Goal: Task Accomplishment & Management: Complete application form

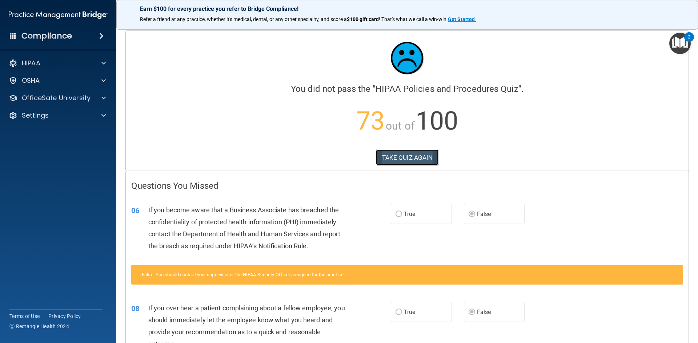
click at [406, 153] on button "TAKE QUIZ AGAIN" at bounding box center [407, 158] width 63 height 16
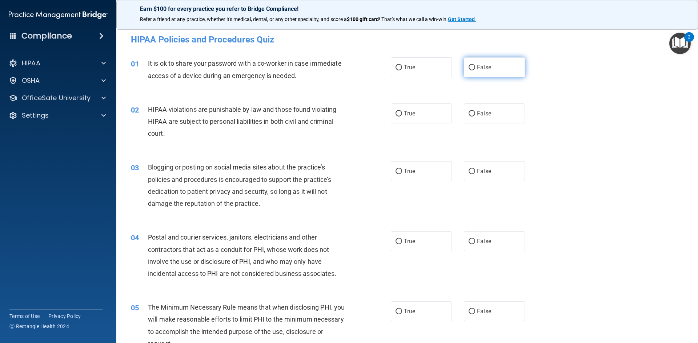
click at [477, 68] on span "False" at bounding box center [484, 67] width 14 height 7
click at [475, 68] on input "False" at bounding box center [471, 67] width 7 height 5
radio input "true"
click at [404, 112] on span "True" at bounding box center [409, 113] width 11 height 7
click at [401, 112] on input "True" at bounding box center [398, 113] width 7 height 5
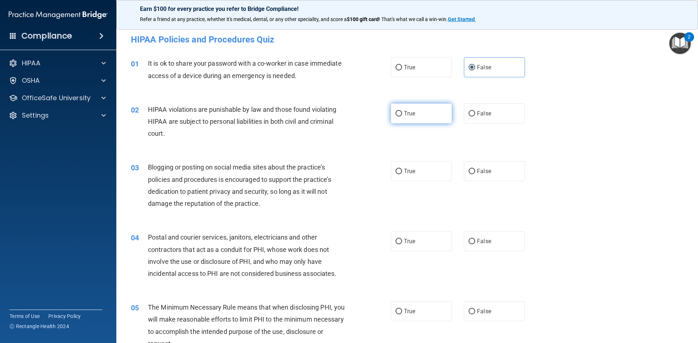
radio input "true"
click at [499, 162] on label "False" at bounding box center [494, 171] width 61 height 20
click at [475, 169] on input "False" at bounding box center [471, 171] width 7 height 5
radio input "true"
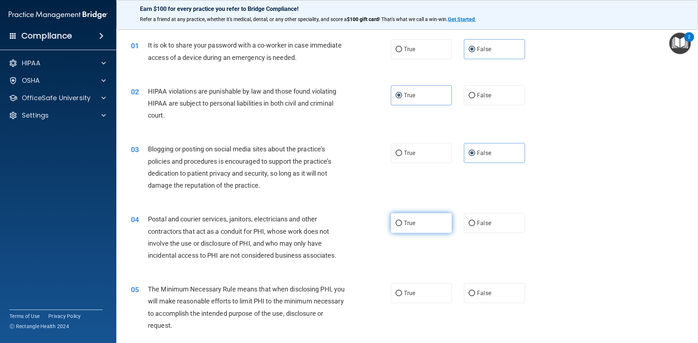
scroll to position [36, 0]
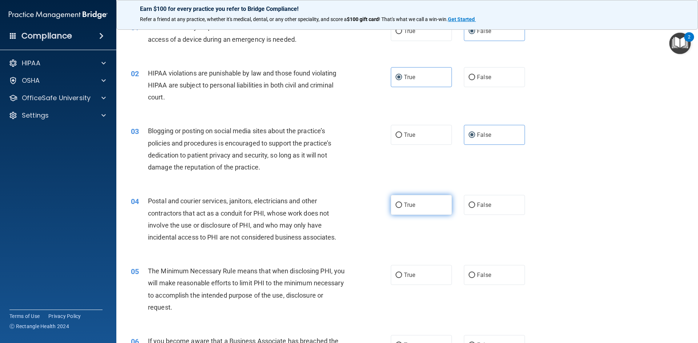
click at [391, 201] on label "True" at bounding box center [421, 205] width 61 height 20
click at [395, 203] on input "True" at bounding box center [398, 205] width 7 height 5
radio input "true"
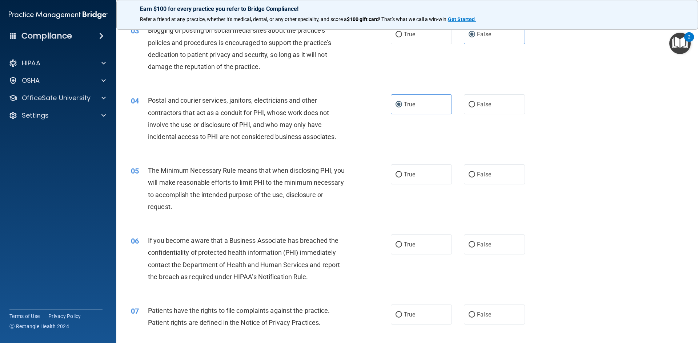
scroll to position [145, 0]
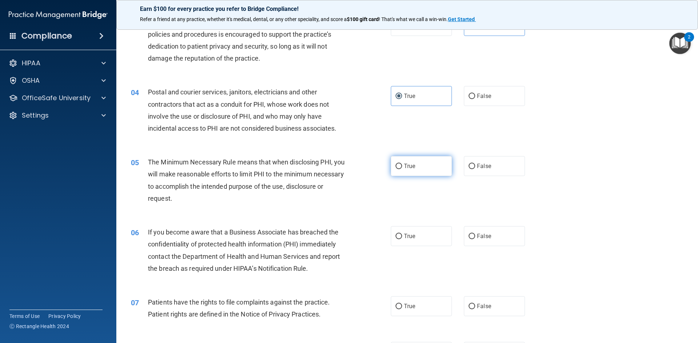
click at [395, 167] on input "True" at bounding box center [398, 166] width 7 height 5
radio input "true"
click at [412, 232] on label "True" at bounding box center [421, 236] width 61 height 20
click at [402, 234] on input "True" at bounding box center [398, 236] width 7 height 5
radio input "true"
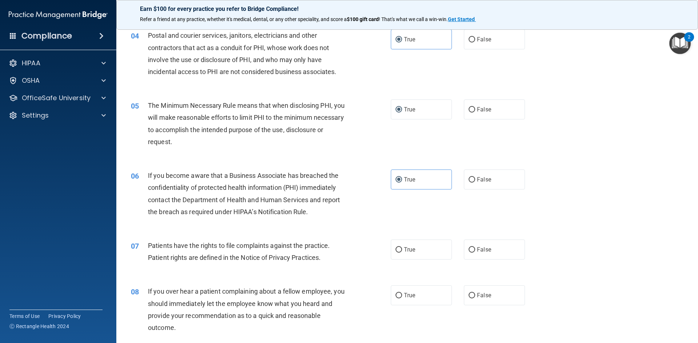
scroll to position [218, 0]
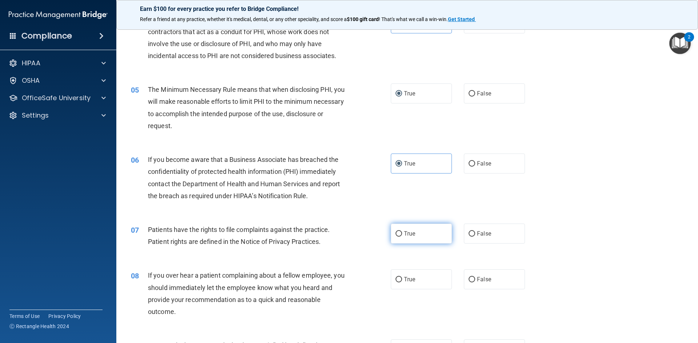
click at [404, 235] on span "True" at bounding box center [409, 233] width 11 height 7
click at [402, 235] on input "True" at bounding box center [398, 233] width 7 height 5
radio input "true"
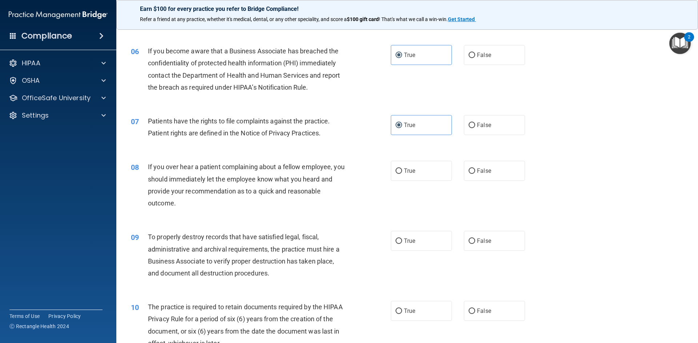
scroll to position [327, 0]
click at [473, 168] on label "False" at bounding box center [494, 171] width 61 height 20
click at [473, 168] on input "False" at bounding box center [471, 170] width 7 height 5
radio input "true"
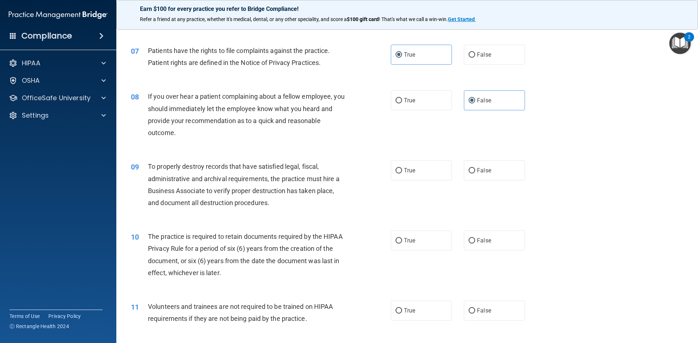
scroll to position [400, 0]
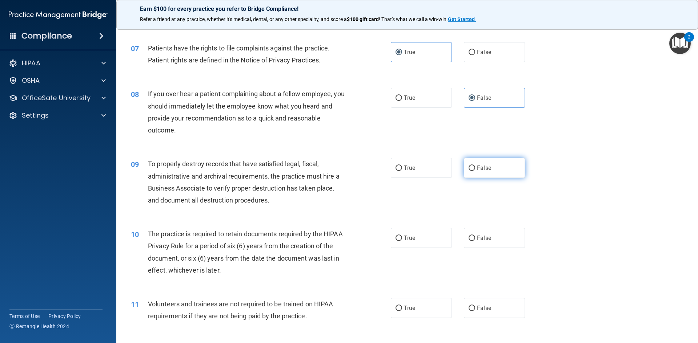
click at [512, 169] on label "False" at bounding box center [494, 168] width 61 height 20
click at [475, 169] on input "False" at bounding box center [471, 168] width 7 height 5
radio input "true"
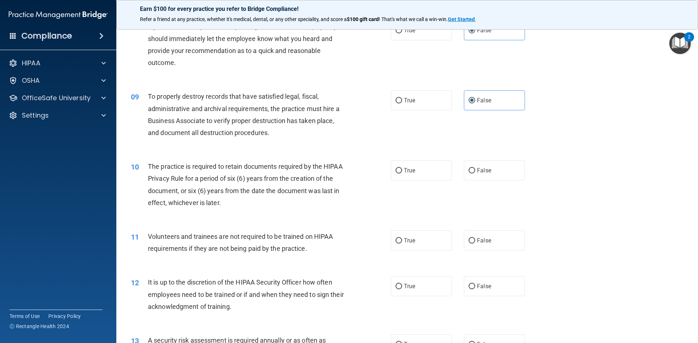
scroll to position [472, 0]
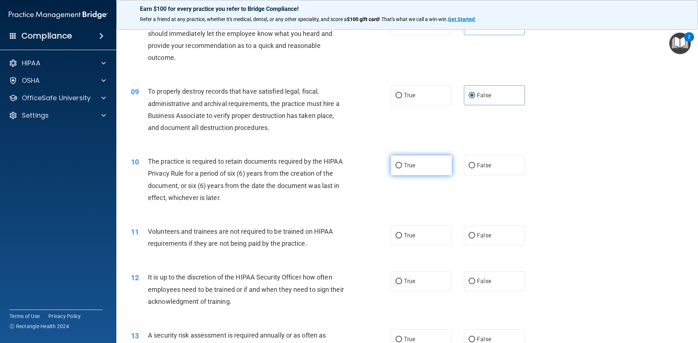
click at [428, 167] on label "True" at bounding box center [421, 166] width 61 height 20
click at [402, 167] on input "True" at bounding box center [398, 165] width 7 height 5
radio input "true"
drag, startPoint x: 506, startPoint y: 236, endPoint x: 502, endPoint y: 235, distance: 3.7
click at [505, 235] on label "False" at bounding box center [494, 236] width 61 height 20
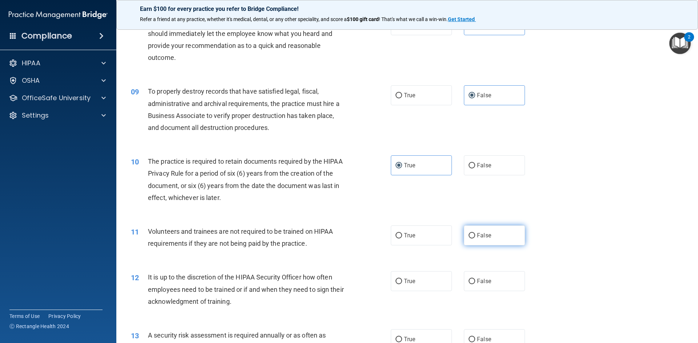
click at [475, 235] on input "False" at bounding box center [471, 235] width 7 height 5
radio input "true"
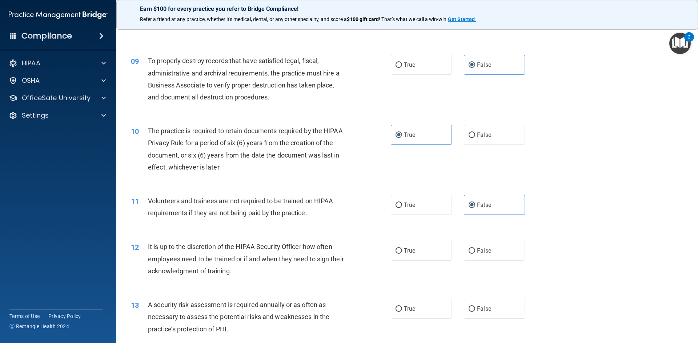
scroll to position [545, 0]
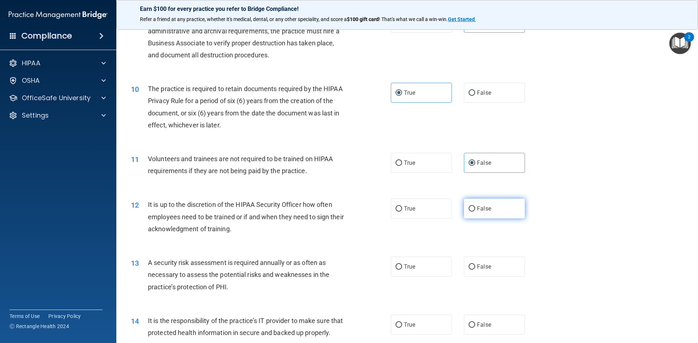
click at [492, 202] on label "False" at bounding box center [494, 209] width 61 height 20
click at [475, 206] on input "False" at bounding box center [471, 208] width 7 height 5
radio input "true"
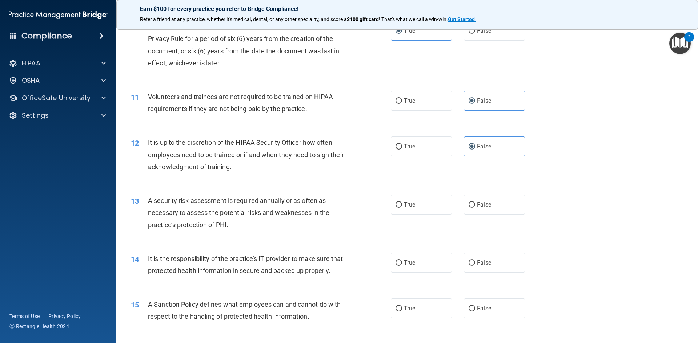
scroll to position [618, 0]
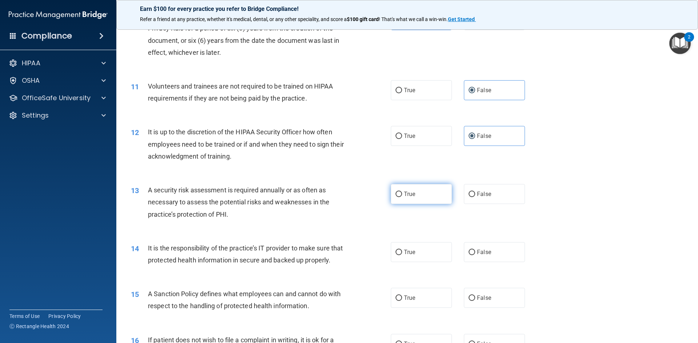
click at [410, 190] on label "True" at bounding box center [421, 194] width 61 height 20
click at [402, 192] on input "True" at bounding box center [398, 194] width 7 height 5
radio input "true"
click at [491, 194] on label "False" at bounding box center [494, 194] width 61 height 20
click at [475, 194] on input "False" at bounding box center [471, 194] width 7 height 5
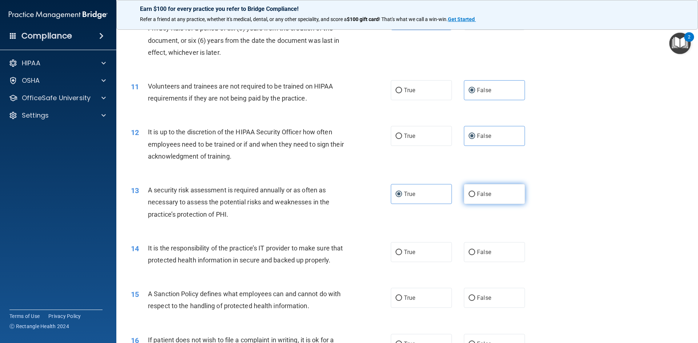
radio input "true"
click at [437, 187] on label "True" at bounding box center [421, 194] width 61 height 20
click at [402, 192] on input "True" at bounding box center [398, 194] width 7 height 5
radio input "true"
radio input "false"
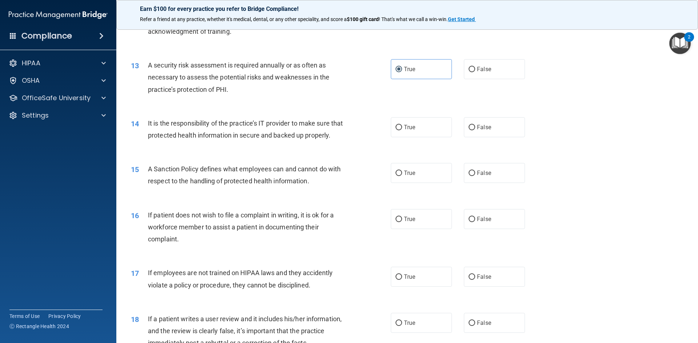
scroll to position [763, 0]
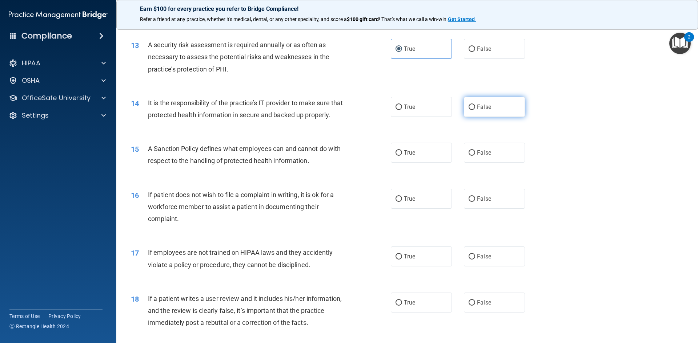
click at [470, 105] on input "False" at bounding box center [471, 107] width 7 height 5
radio input "true"
click at [501, 161] on label "False" at bounding box center [494, 153] width 61 height 20
click at [475, 156] on input "False" at bounding box center [471, 152] width 7 height 5
radio input "true"
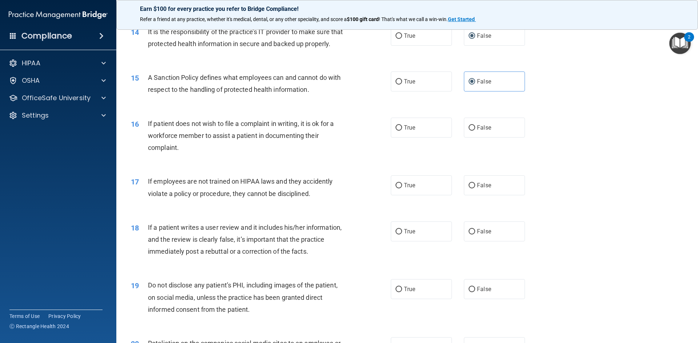
scroll to position [836, 0]
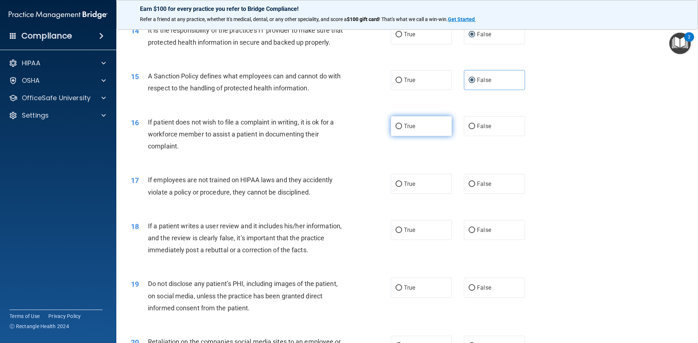
click at [409, 136] on label "True" at bounding box center [421, 126] width 61 height 20
click at [402, 129] on input "True" at bounding box center [398, 126] width 7 height 5
radio input "true"
click at [491, 194] on label "False" at bounding box center [494, 184] width 61 height 20
click at [475, 187] on input "False" at bounding box center [471, 184] width 7 height 5
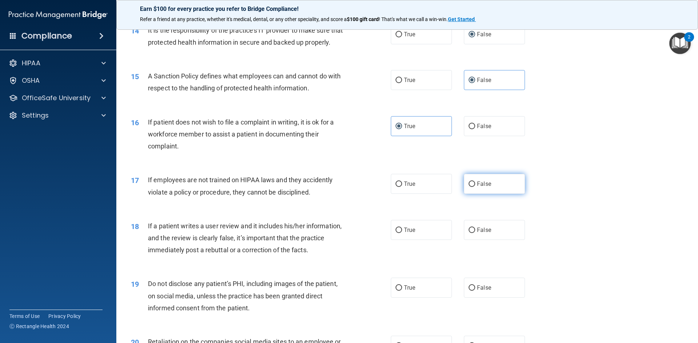
radio input "true"
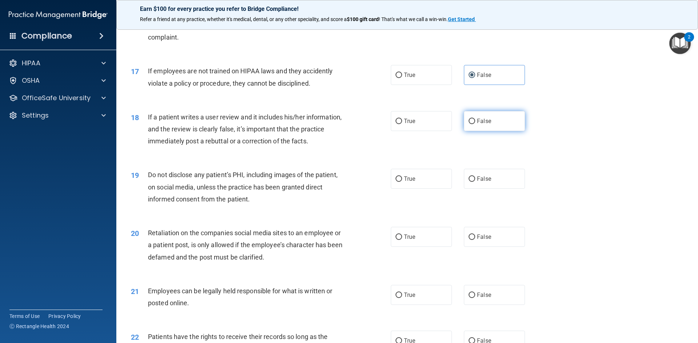
click at [489, 131] on label "False" at bounding box center [494, 121] width 61 height 20
click at [475, 124] on input "False" at bounding box center [471, 121] width 7 height 5
radio input "true"
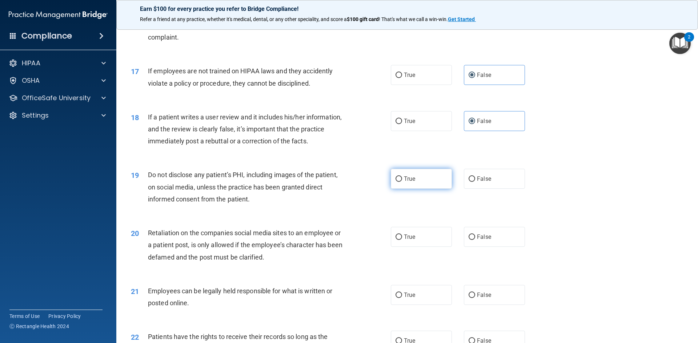
click at [417, 189] on label "True" at bounding box center [421, 179] width 61 height 20
click at [402, 182] on input "True" at bounding box center [398, 179] width 7 height 5
radio input "true"
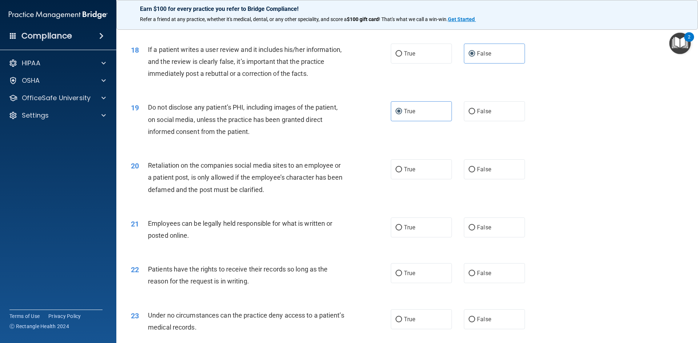
scroll to position [1017, 0]
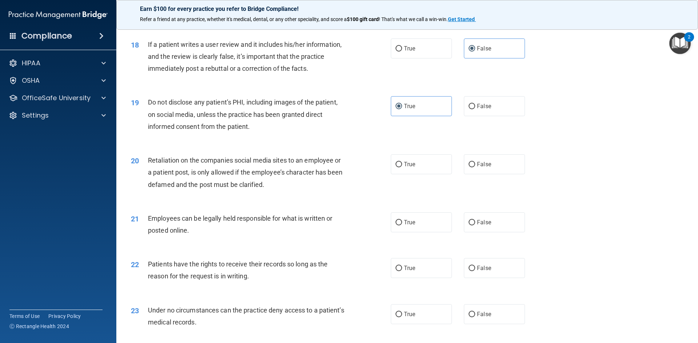
click at [522, 166] on div "True False" at bounding box center [464, 164] width 146 height 20
click at [486, 168] on span "False" at bounding box center [484, 164] width 14 height 7
click at [475, 168] on input "False" at bounding box center [471, 164] width 7 height 5
radio input "true"
click at [415, 233] on label "True" at bounding box center [421, 223] width 61 height 20
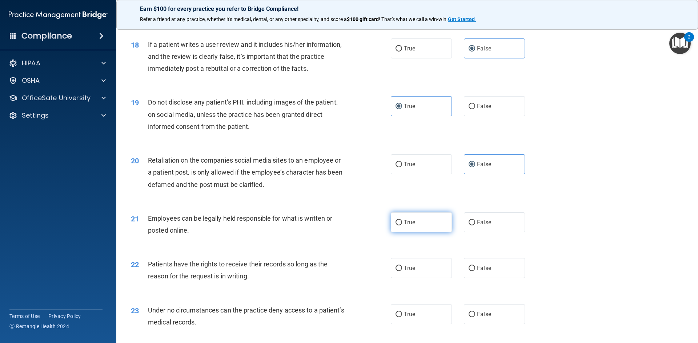
click at [402, 226] on input "True" at bounding box center [398, 222] width 7 height 5
radio input "true"
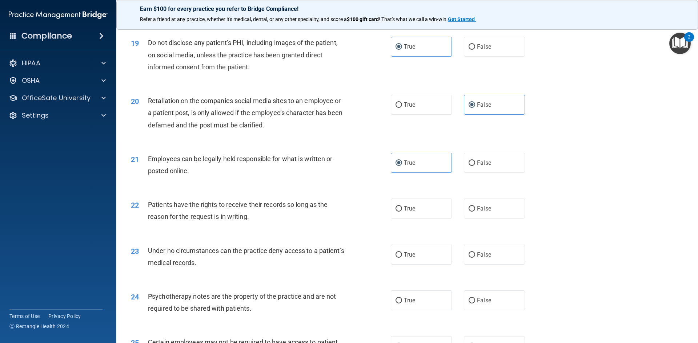
scroll to position [1090, 0]
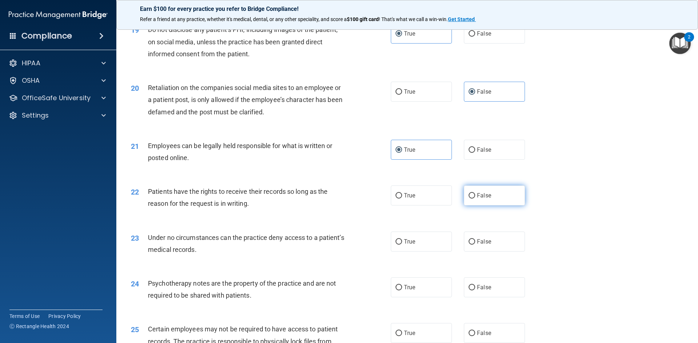
click at [487, 199] on span "False" at bounding box center [484, 195] width 14 height 7
click at [475, 199] on input "False" at bounding box center [471, 195] width 7 height 5
radio input "true"
click at [500, 252] on label "False" at bounding box center [494, 242] width 61 height 20
click at [475, 245] on input "False" at bounding box center [471, 241] width 7 height 5
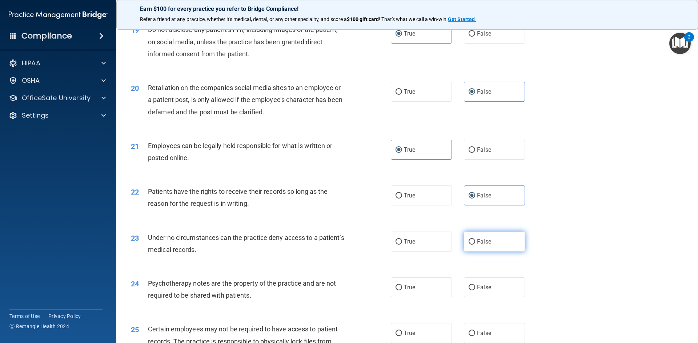
radio input "true"
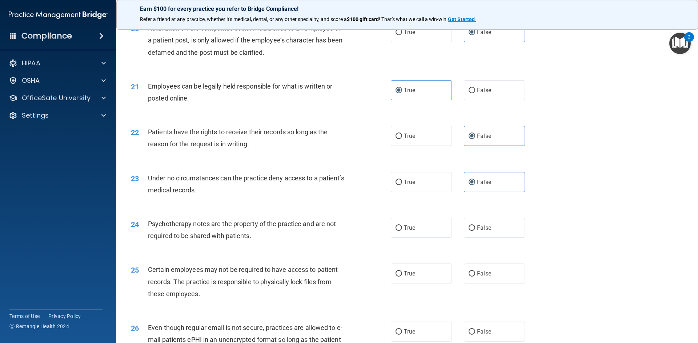
scroll to position [1163, 0]
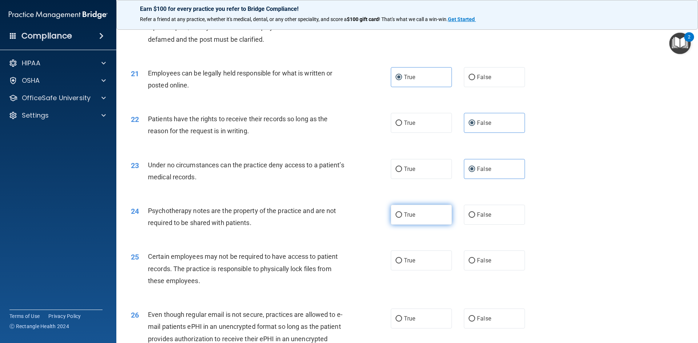
click at [412, 225] on label "True" at bounding box center [421, 215] width 61 height 20
click at [402, 218] on input "True" at bounding box center [398, 215] width 7 height 5
radio input "true"
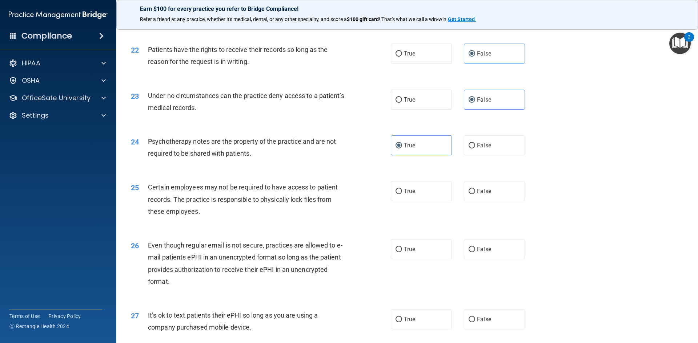
scroll to position [1235, 0]
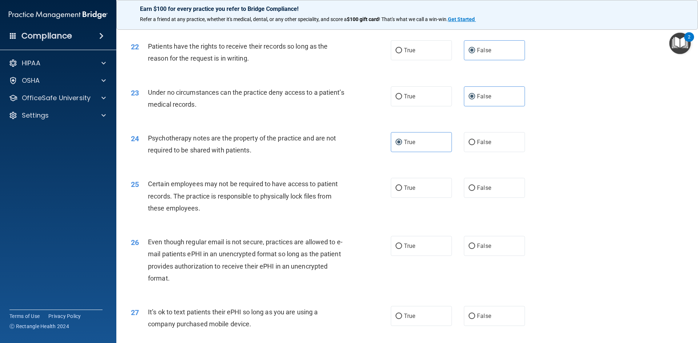
click at [376, 211] on div "25 Certain employees may not be required to have access to patient records. The…" at bounding box center [261, 198] width 282 height 40
click at [424, 198] on label "True" at bounding box center [421, 188] width 61 height 20
click at [402, 191] on input "True" at bounding box center [398, 188] width 7 height 5
radio input "true"
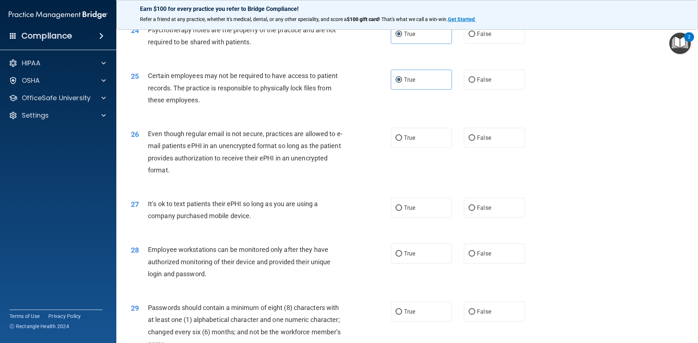
scroll to position [1344, 0]
click at [476, 144] on label "False" at bounding box center [494, 137] width 61 height 20
click at [475, 140] on input "False" at bounding box center [471, 137] width 7 height 5
radio input "true"
click at [503, 214] on label "False" at bounding box center [494, 207] width 61 height 20
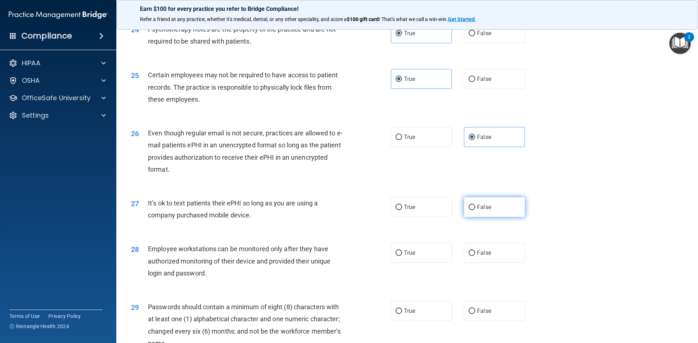
click at [475, 210] on input "False" at bounding box center [471, 207] width 7 height 5
radio input "true"
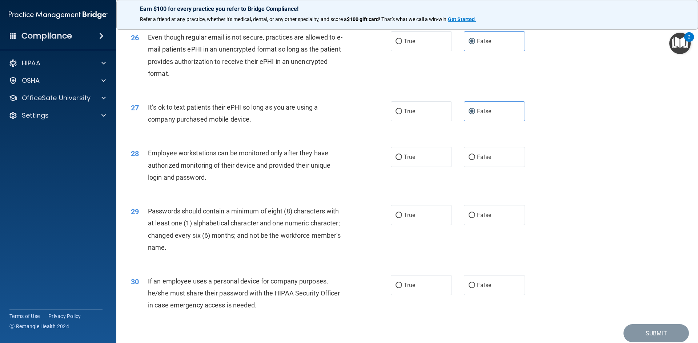
scroll to position [1453, 0]
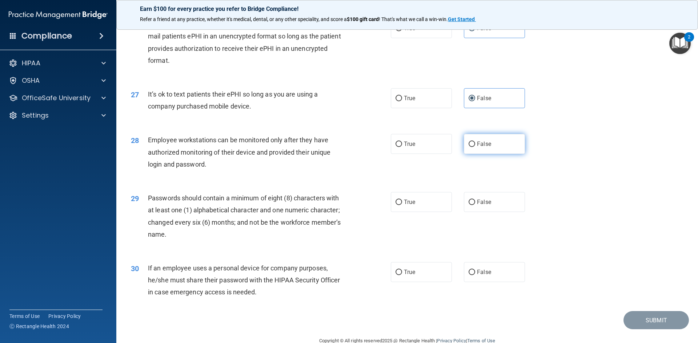
click at [508, 152] on label "False" at bounding box center [494, 144] width 61 height 20
click at [475, 147] on input "False" at bounding box center [471, 144] width 7 height 5
radio input "true"
click at [432, 212] on label "True" at bounding box center [421, 202] width 61 height 20
click at [402, 205] on input "True" at bounding box center [398, 202] width 7 height 5
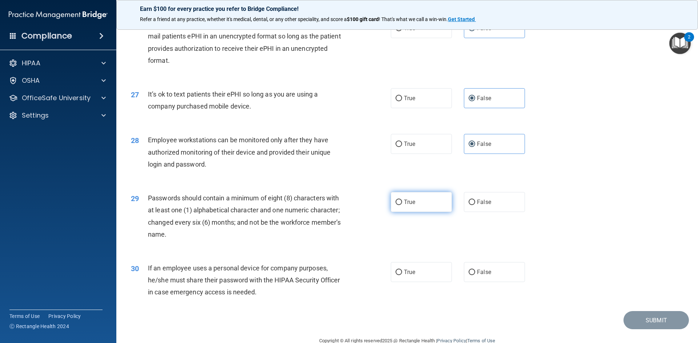
radio input "true"
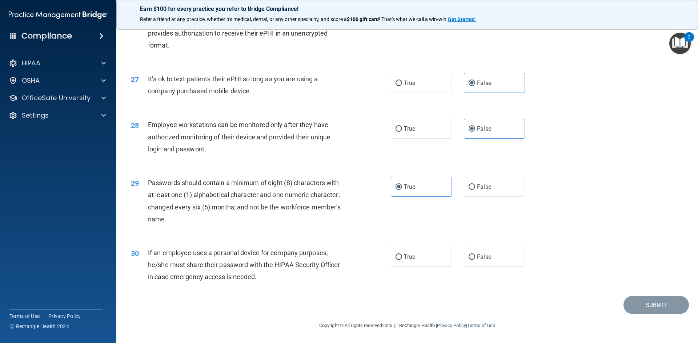
scroll to position [1481, 0]
click at [490, 260] on label "False" at bounding box center [494, 257] width 61 height 20
click at [475, 260] on input "False" at bounding box center [471, 257] width 7 height 5
radio input "true"
click at [658, 304] on button "Submit" at bounding box center [655, 305] width 65 height 19
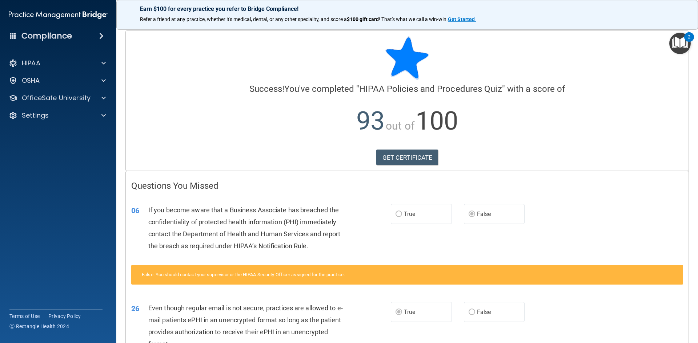
click at [679, 35] on img "Open Resource Center, 2 new notifications" at bounding box center [679, 43] width 21 height 21
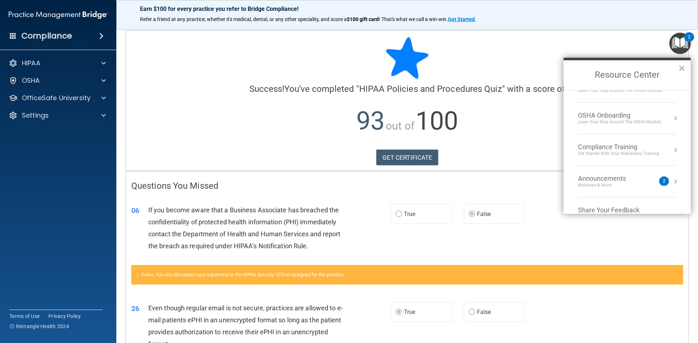
scroll to position [41, 0]
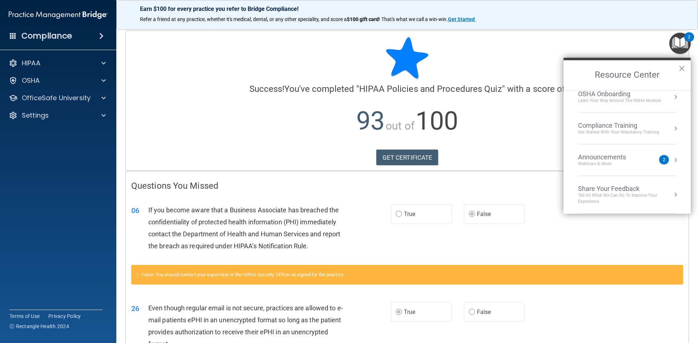
click at [620, 164] on div "Webinars & More" at bounding box center [609, 164] width 62 height 6
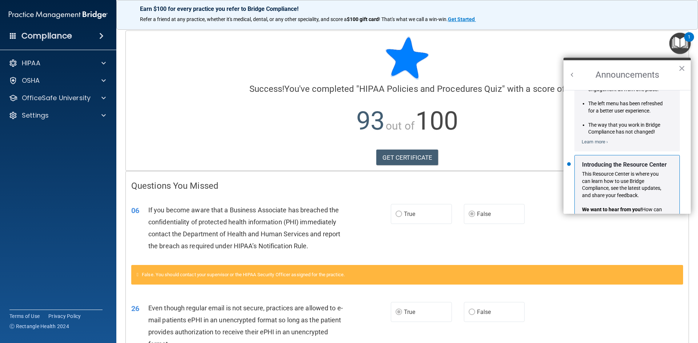
scroll to position [128, 0]
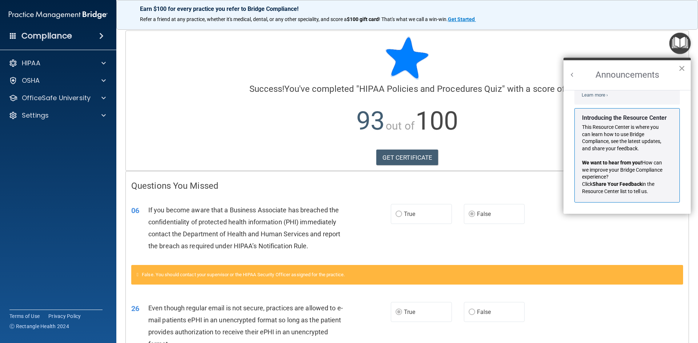
click at [682, 69] on button "×" at bounding box center [681, 68] width 7 height 12
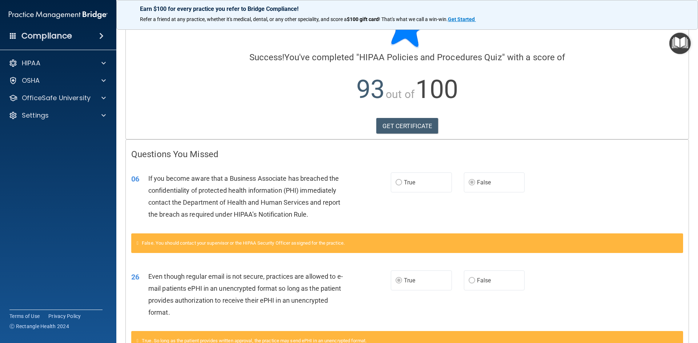
scroll to position [0, 0]
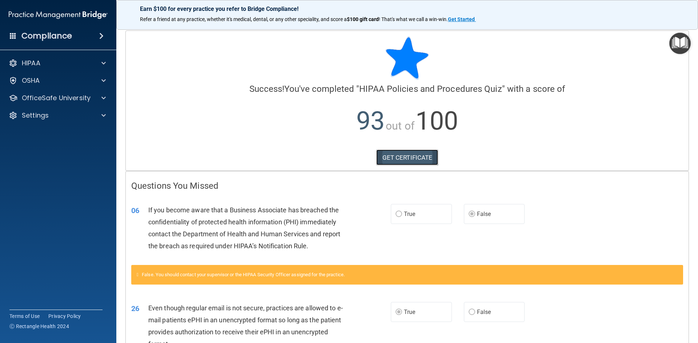
click at [386, 157] on link "GET CERTIFICATE" at bounding box center [407, 158] width 62 height 16
click at [677, 43] on img "Open Resource Center" at bounding box center [679, 43] width 21 height 21
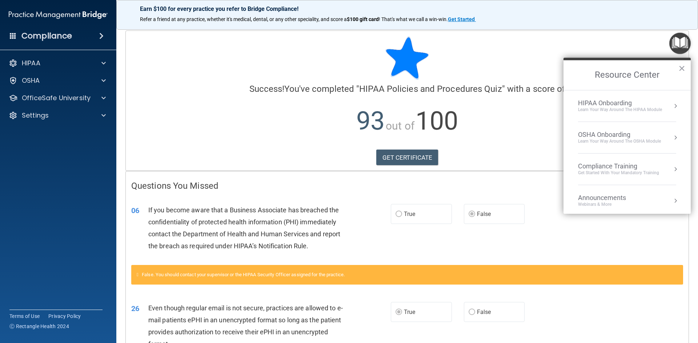
click at [619, 112] on div "Learn Your Way around the HIPAA module" at bounding box center [620, 110] width 84 height 6
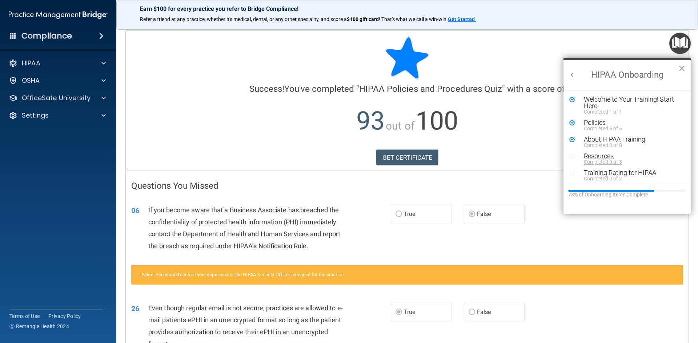
click at [621, 154] on div "Resources" at bounding box center [630, 156] width 92 height 7
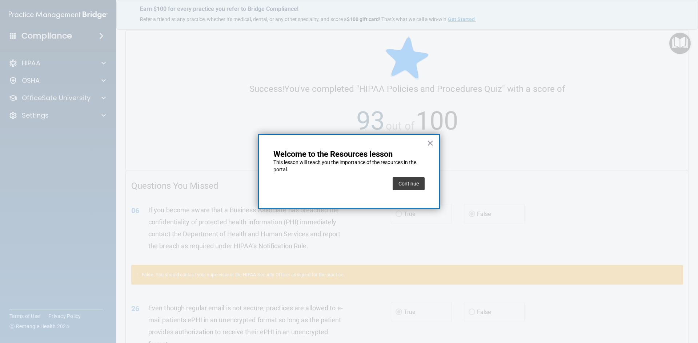
drag, startPoint x: 408, startPoint y: 182, endPoint x: 424, endPoint y: 177, distance: 17.0
click at [409, 181] on button "Continue" at bounding box center [408, 183] width 32 height 13
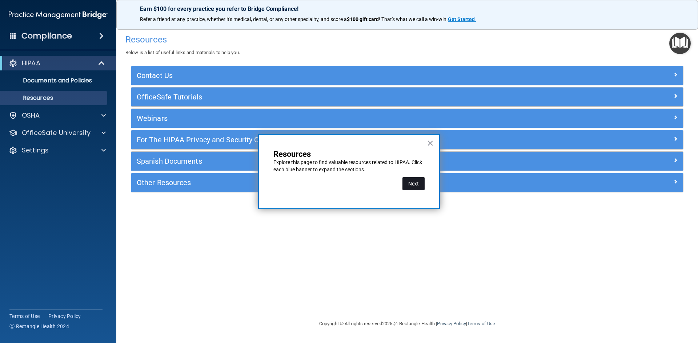
click at [418, 185] on button "Next" at bounding box center [413, 183] width 22 height 13
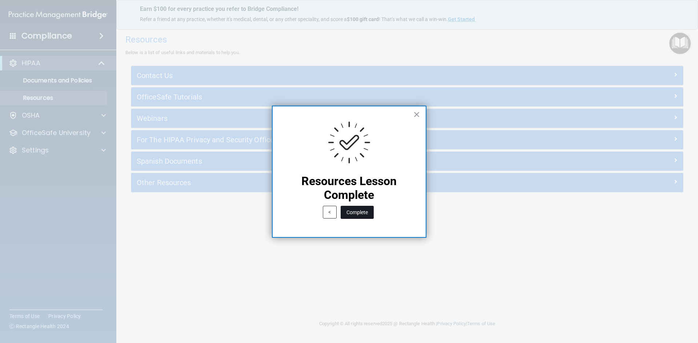
click at [370, 213] on button "Complete" at bounding box center [356, 212] width 33 height 13
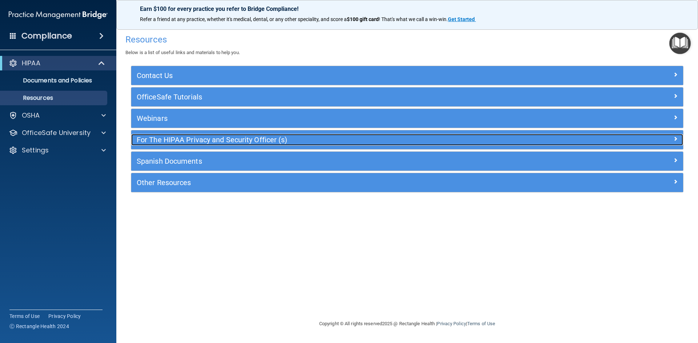
click at [674, 137] on span at bounding box center [675, 138] width 4 height 9
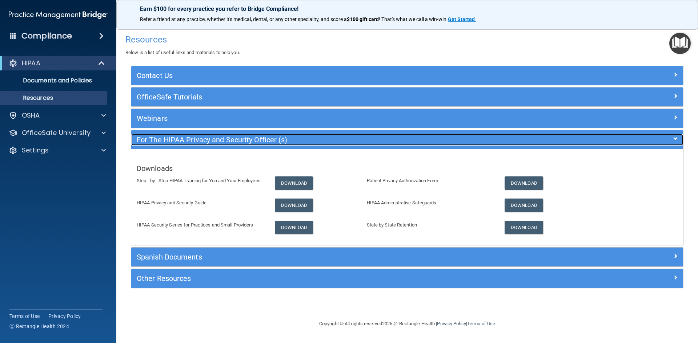
click at [674, 137] on span at bounding box center [675, 138] width 4 height 9
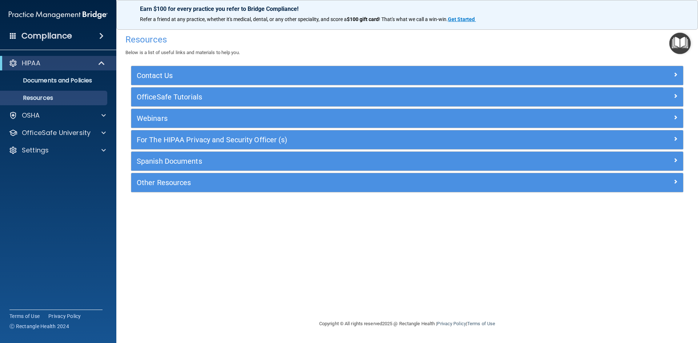
click at [674, 40] on img "Open Resource Center" at bounding box center [679, 43] width 21 height 21
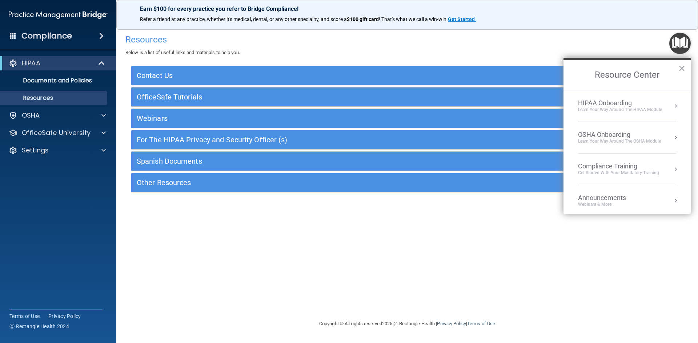
click at [622, 105] on div "HIPAA Onboarding" at bounding box center [620, 103] width 84 height 8
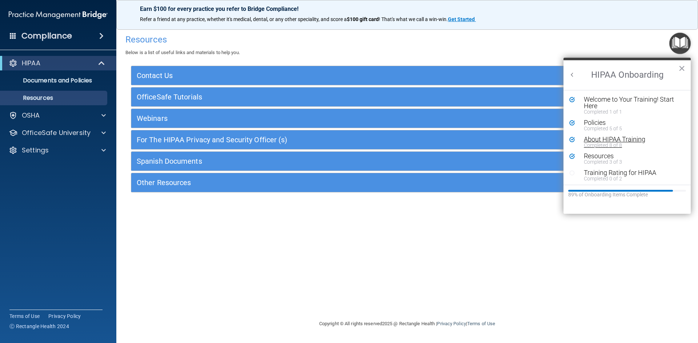
scroll to position [1, 0]
click at [615, 170] on div "Training Rating for HIPAA" at bounding box center [630, 171] width 92 height 7
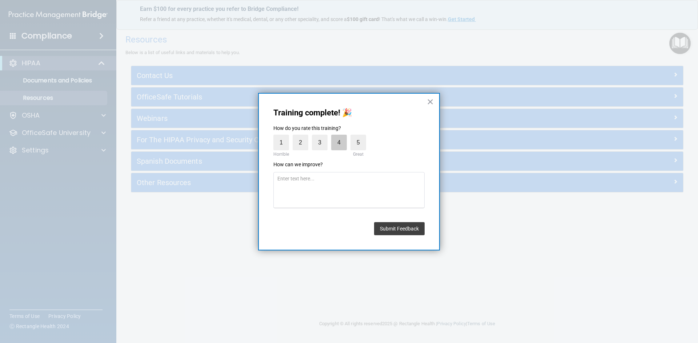
click at [334, 148] on label "4" at bounding box center [339, 143] width 16 height 16
click at [322, 137] on input "4" at bounding box center [322, 137] width 0 height 0
click at [396, 223] on button "Submit Feedback" at bounding box center [399, 228] width 51 height 13
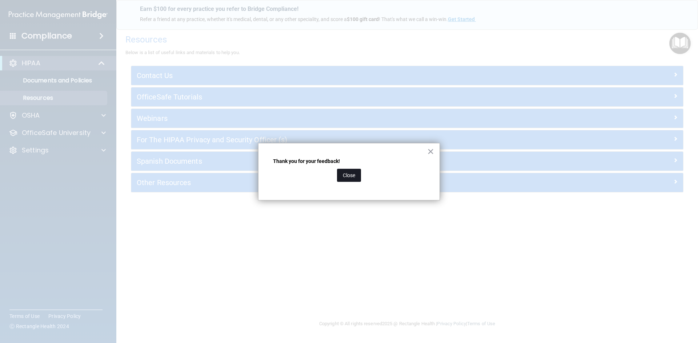
click at [350, 172] on button "Close" at bounding box center [349, 175] width 24 height 13
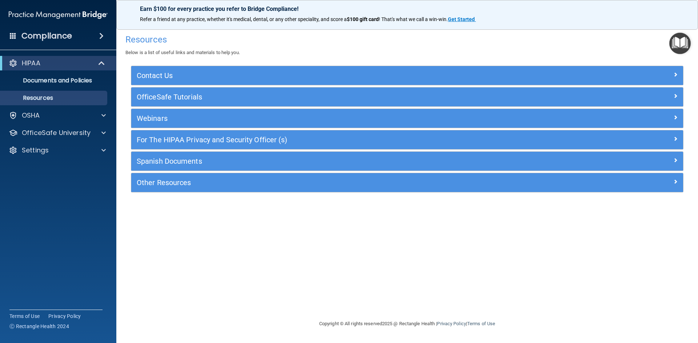
click at [686, 45] on img "Open Resource Center" at bounding box center [679, 43] width 21 height 21
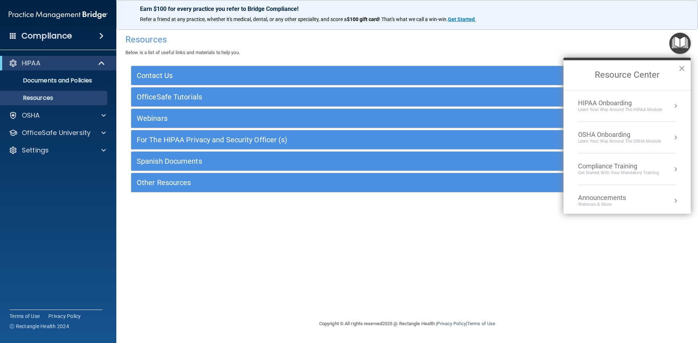
click at [629, 113] on li "HIPAA Onboarding Learn Your Way around the HIPAA module" at bounding box center [627, 106] width 98 height 32
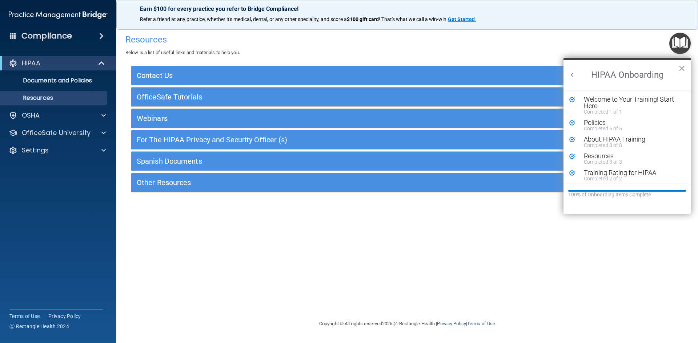
scroll to position [0, 0]
click at [573, 75] on button "Back to Resource Center Home" at bounding box center [571, 74] width 7 height 7
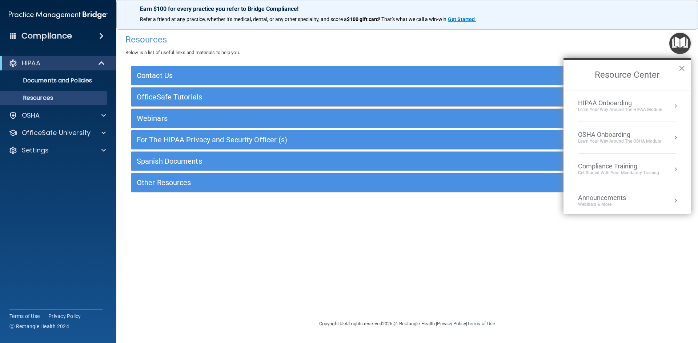
click at [607, 140] on div "Learn your way around the OSHA module" at bounding box center [619, 141] width 83 height 6
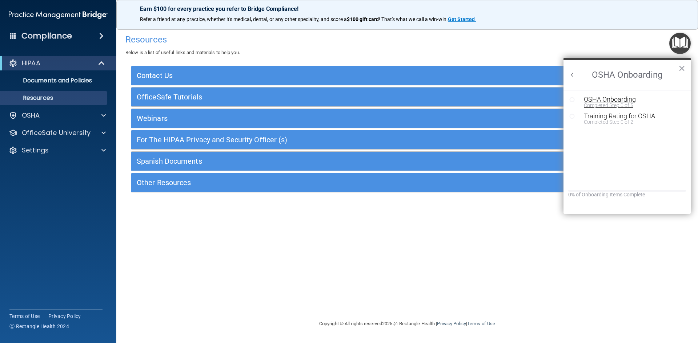
click at [614, 101] on div "OSHA Onboarding" at bounding box center [632, 99] width 97 height 7
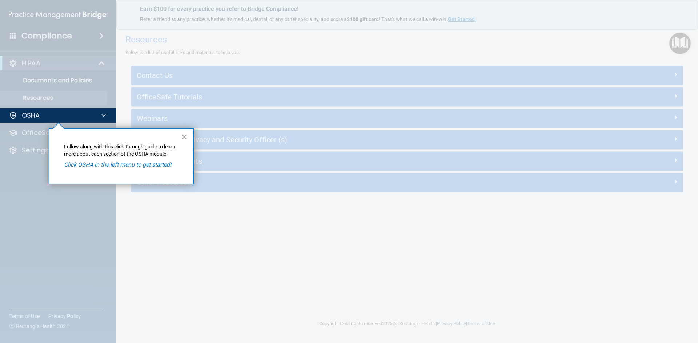
click at [181, 135] on button "×" at bounding box center [184, 137] width 7 height 12
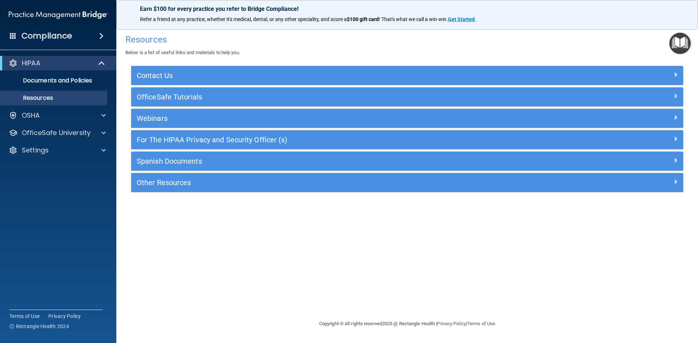
click at [679, 43] on img "Open Resource Center" at bounding box center [679, 43] width 21 height 21
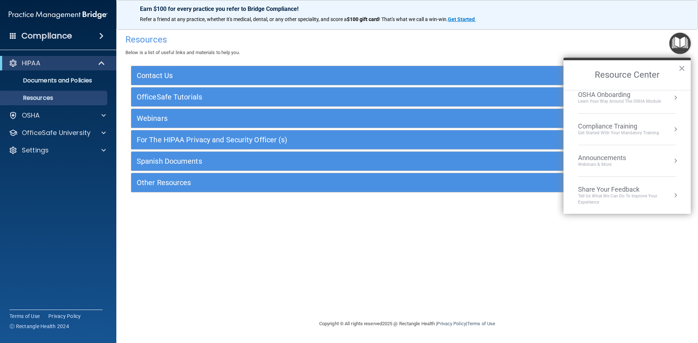
scroll to position [41, 0]
click at [683, 69] on button "×" at bounding box center [681, 68] width 7 height 12
